Goal: Find specific page/section: Find specific page/section

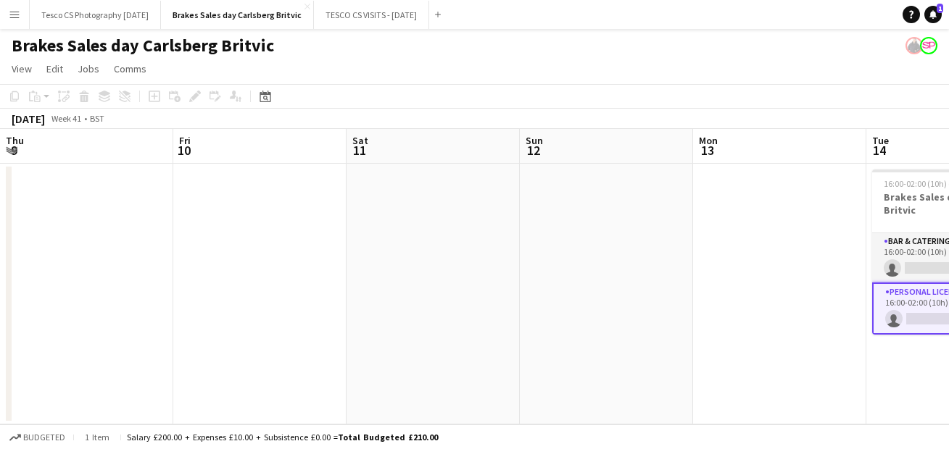
scroll to position [0, 496]
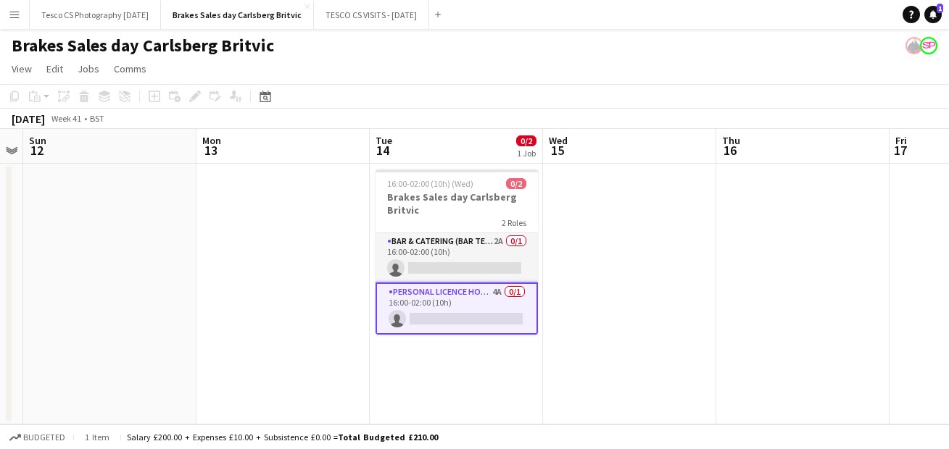
click at [13, 11] on app-icon "Menu" at bounding box center [15, 15] width 12 height 12
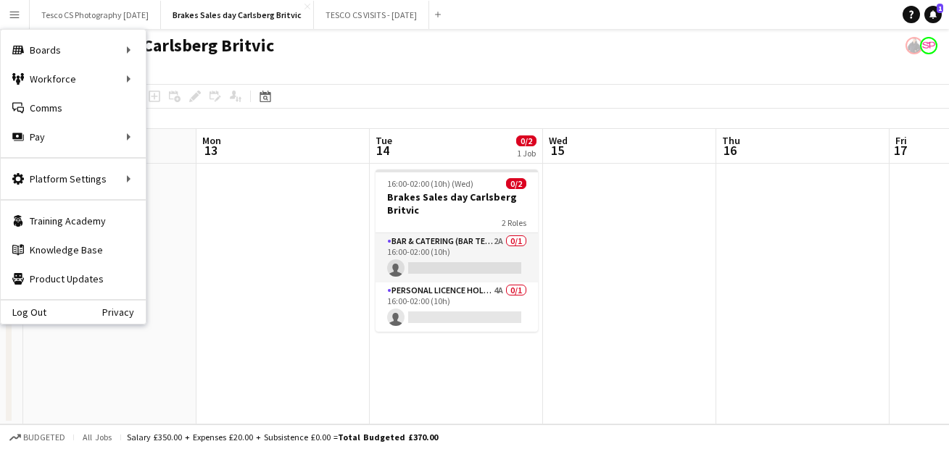
click at [15, 7] on button "Menu" at bounding box center [14, 14] width 29 height 29
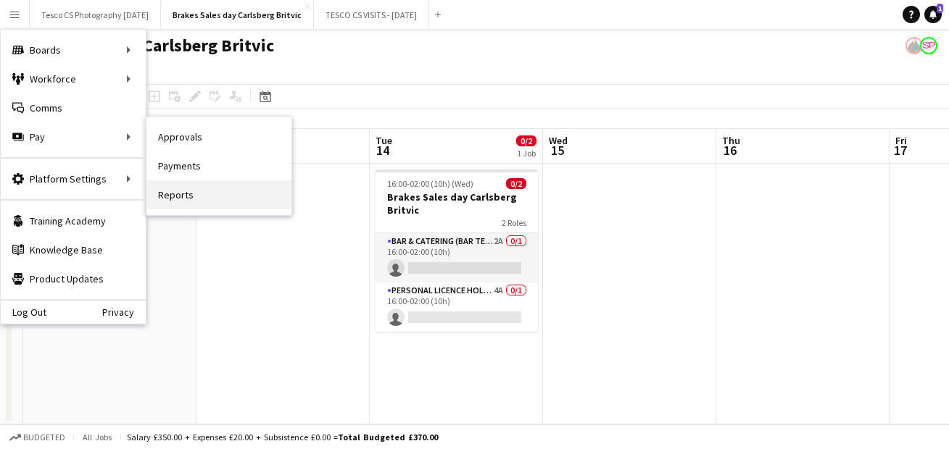
click at [199, 201] on link "Reports" at bounding box center [218, 194] width 145 height 29
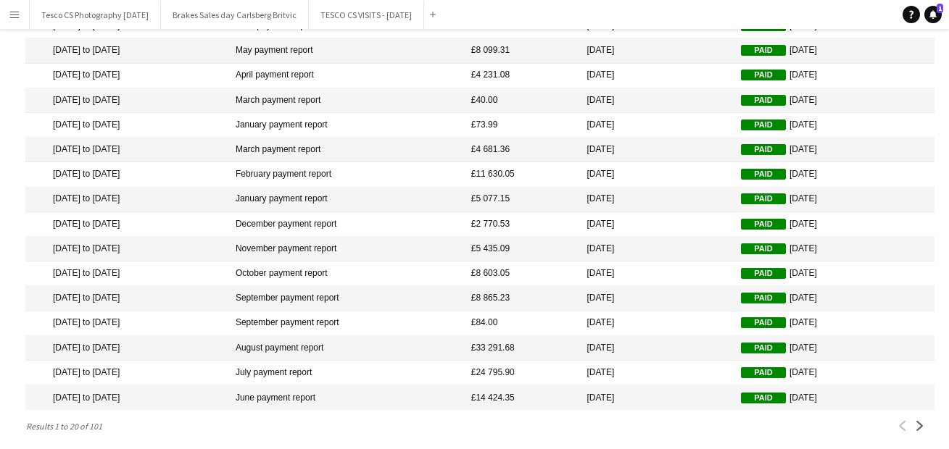
scroll to position [210, 0]
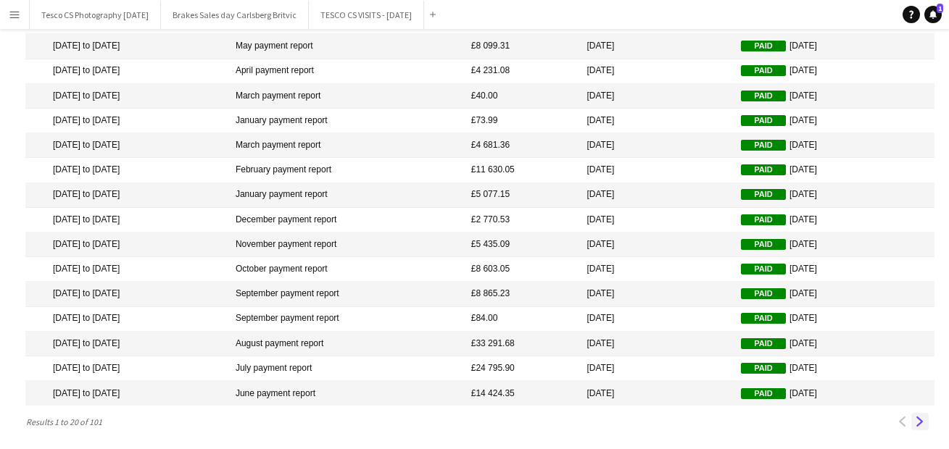
click at [919, 419] on app-icon "Next" at bounding box center [920, 422] width 10 height 10
drag, startPoint x: 844, startPoint y: 409, endPoint x: 844, endPoint y: 469, distance: 60.2
click at [844, 449] on html "Menu Boards Boards Boards All jobs Status Workforce Workforce My Workforce Recr…" at bounding box center [474, 121] width 949 height 662
click at [901, 419] on app-icon "Previous" at bounding box center [902, 422] width 10 height 10
click at [922, 417] on app-icon "Next" at bounding box center [920, 422] width 10 height 10
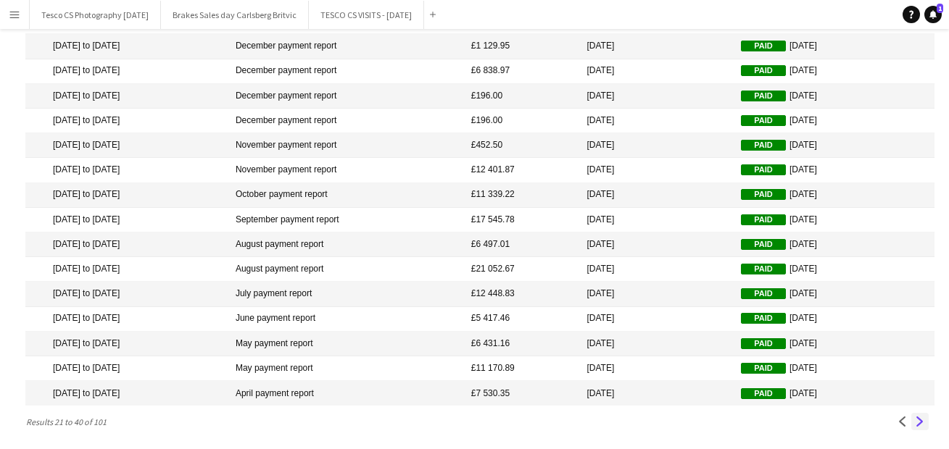
click at [918, 417] on app-icon "Next" at bounding box center [920, 422] width 10 height 10
click at [902, 418] on app-icon "Previous" at bounding box center [902, 422] width 10 height 10
click at [901, 418] on app-icon "Previous" at bounding box center [902, 422] width 10 height 10
